Goal: Task Accomplishment & Management: Manage account settings

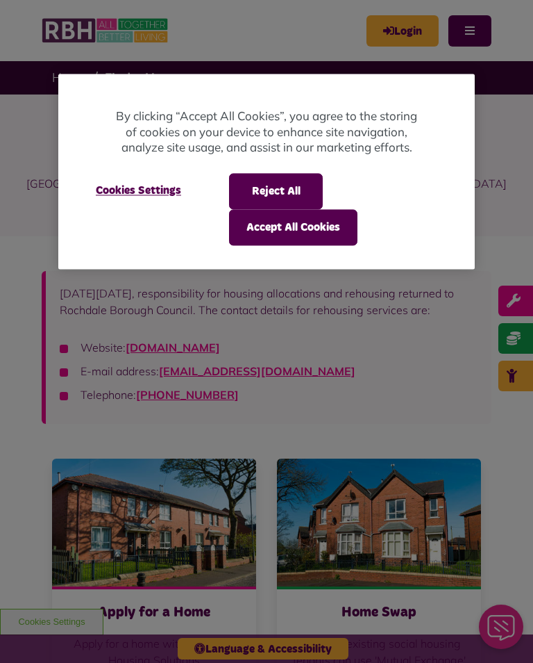
click at [293, 230] on button "Accept All Cookies" at bounding box center [293, 227] width 128 height 36
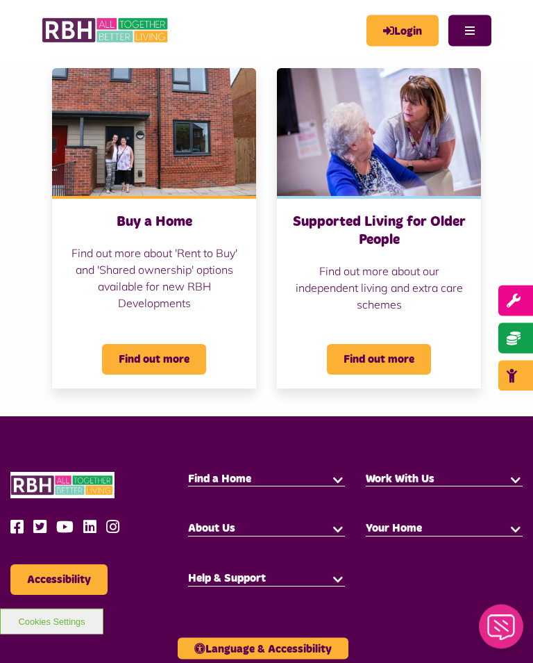
scroll to position [697, 0]
click at [338, 482] on button at bounding box center [338, 479] width 14 height 14
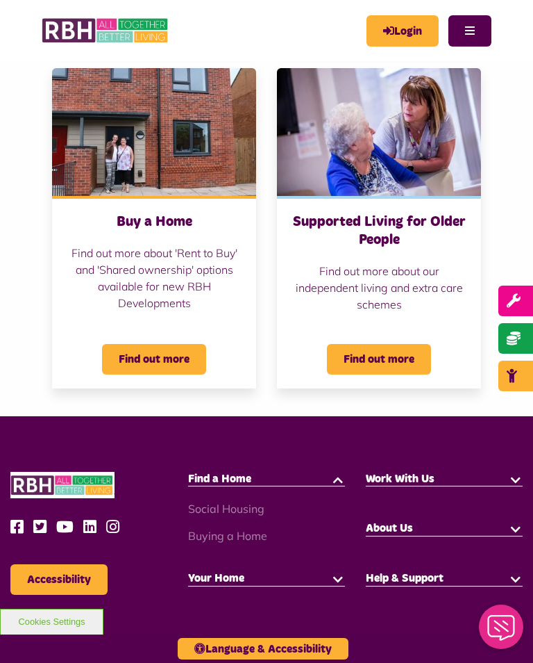
click at [260, 508] on link "Social Housing" at bounding box center [226, 508] width 76 height 14
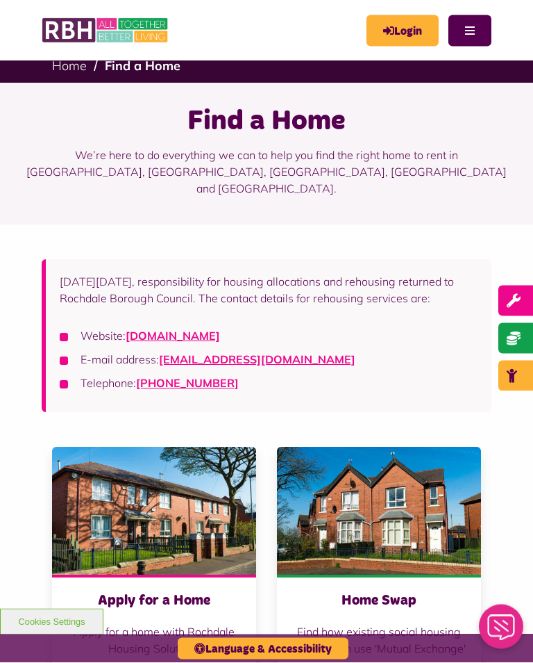
scroll to position [0, 0]
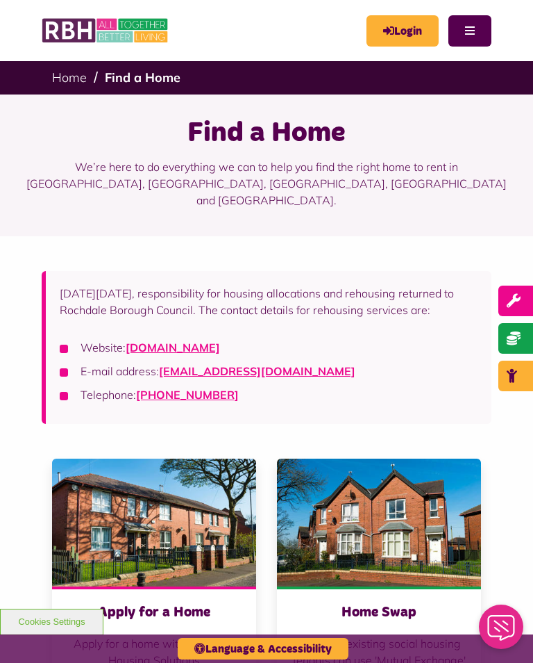
click at [404, 24] on link "Login" at bounding box center [403, 30] width 72 height 31
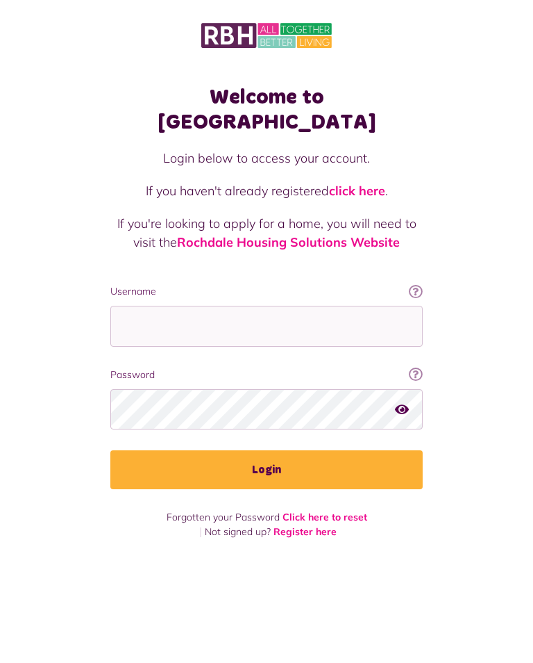
click at [313, 306] on input "Username" at bounding box center [266, 326] width 313 height 41
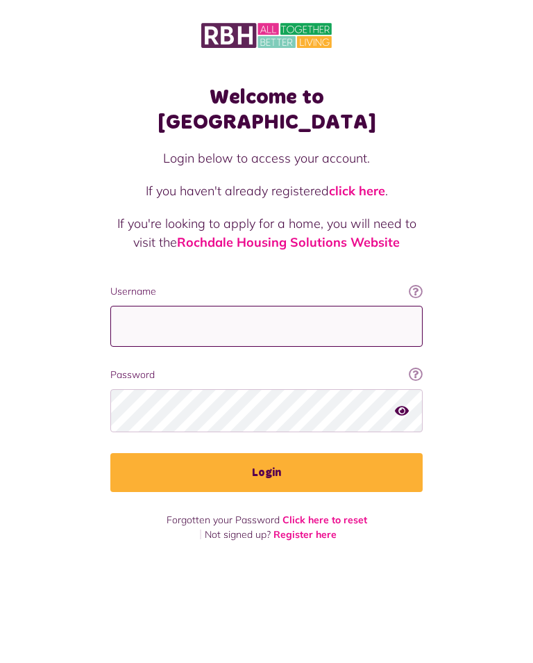
type input "**********"
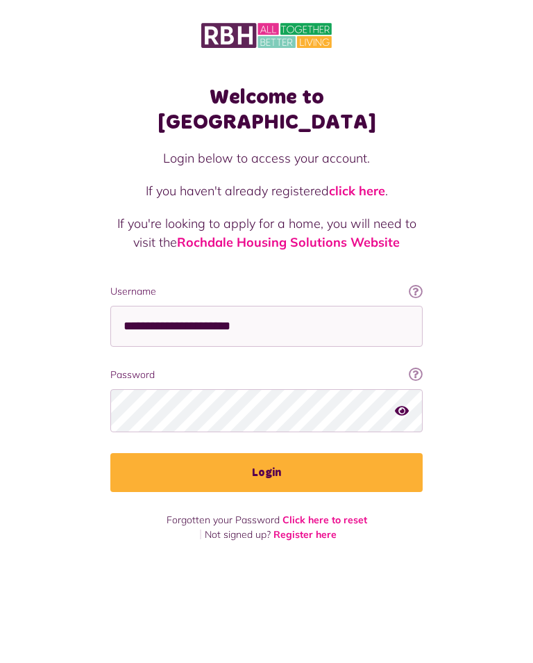
click at [267, 453] on button "Login" at bounding box center [266, 472] width 313 height 39
click at [281, 453] on button "Login" at bounding box center [266, 472] width 313 height 39
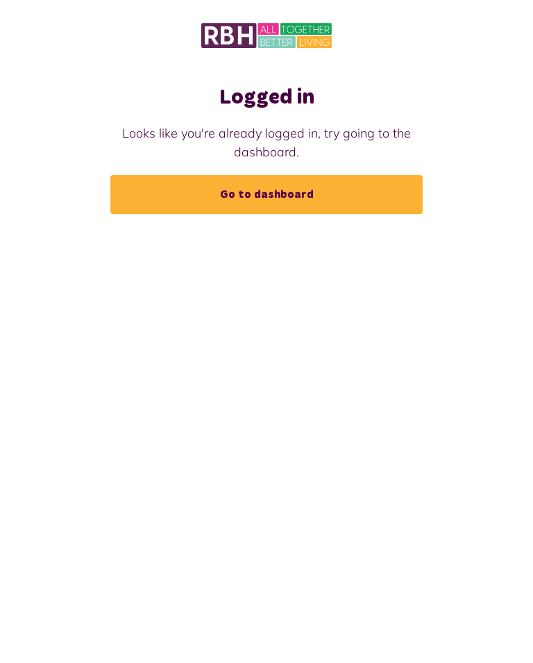
click at [281, 197] on link "Go to dashboard" at bounding box center [266, 194] width 313 height 39
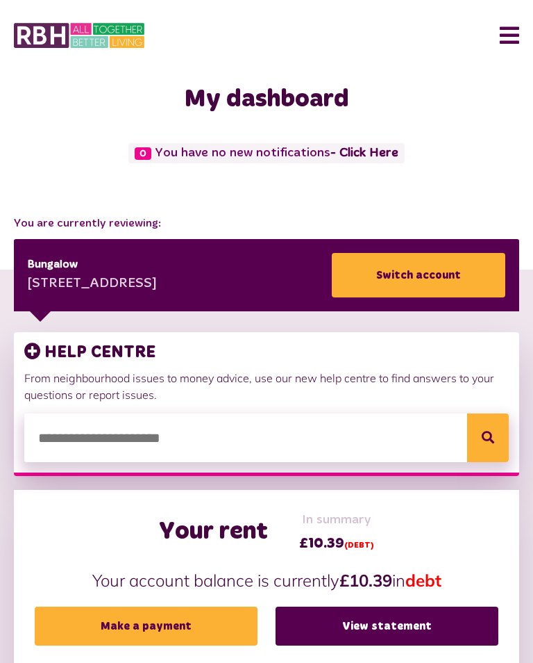
click at [210, 437] on input "search" at bounding box center [266, 437] width 485 height 49
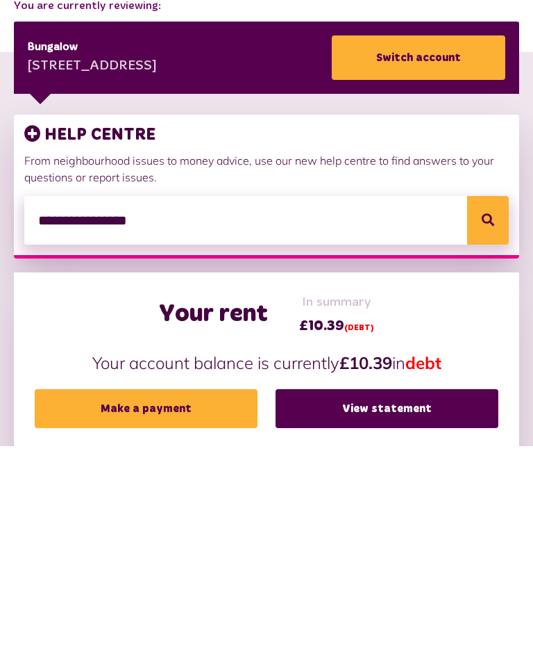
type input "**********"
click at [490, 413] on button "Search" at bounding box center [488, 437] width 42 height 49
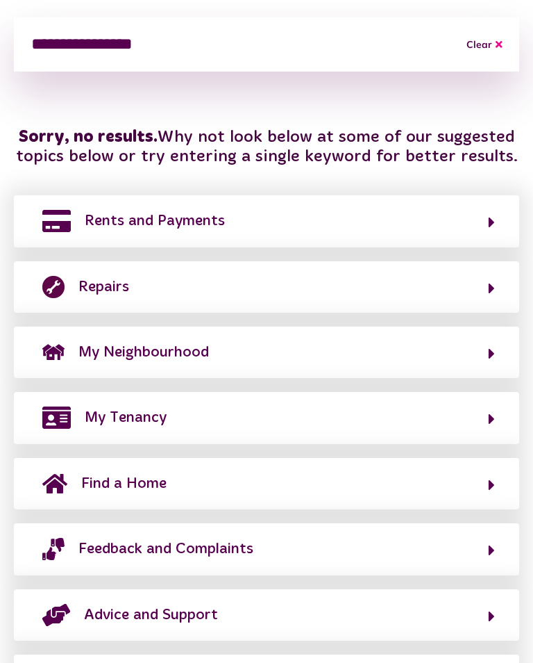
click at [494, 487] on icon "button" at bounding box center [492, 484] width 6 height 17
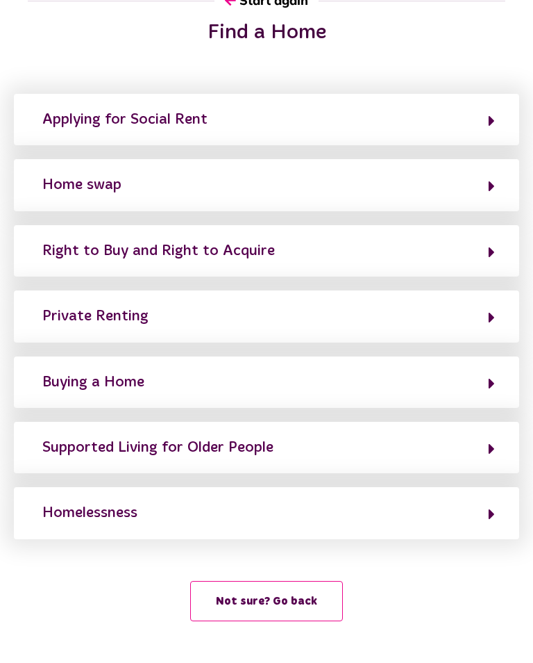
scroll to position [86, 0]
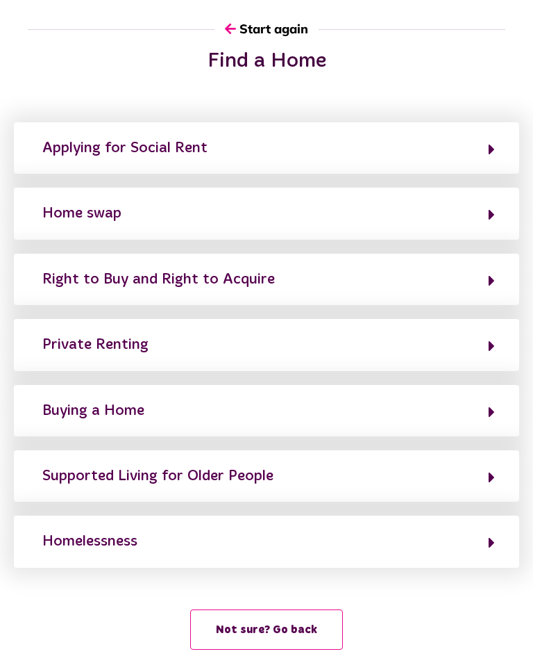
click at [491, 218] on icon "button" at bounding box center [492, 214] width 6 height 17
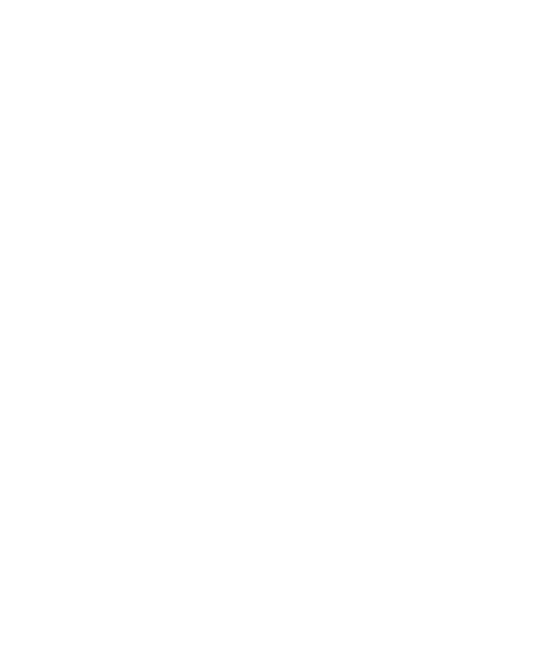
scroll to position [0, 0]
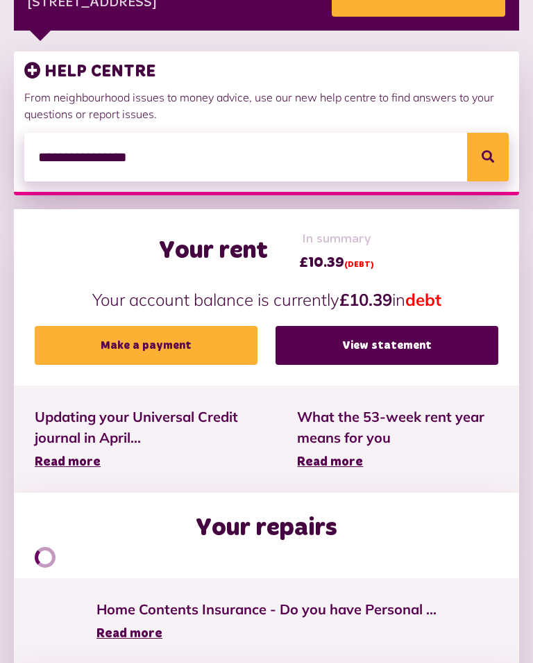
scroll to position [282, 0]
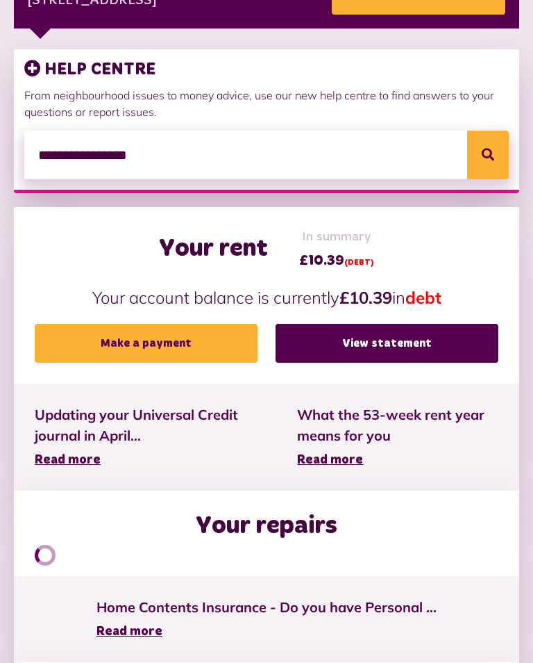
click at [116, 429] on span "Updating your Universal Credit journal in April..." at bounding box center [145, 426] width 221 height 42
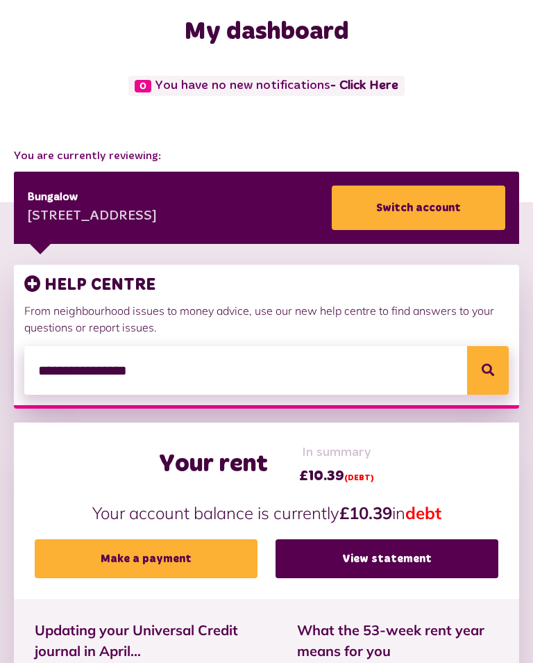
scroll to position [0, 0]
